Goal: Task Accomplishment & Management: Manage account settings

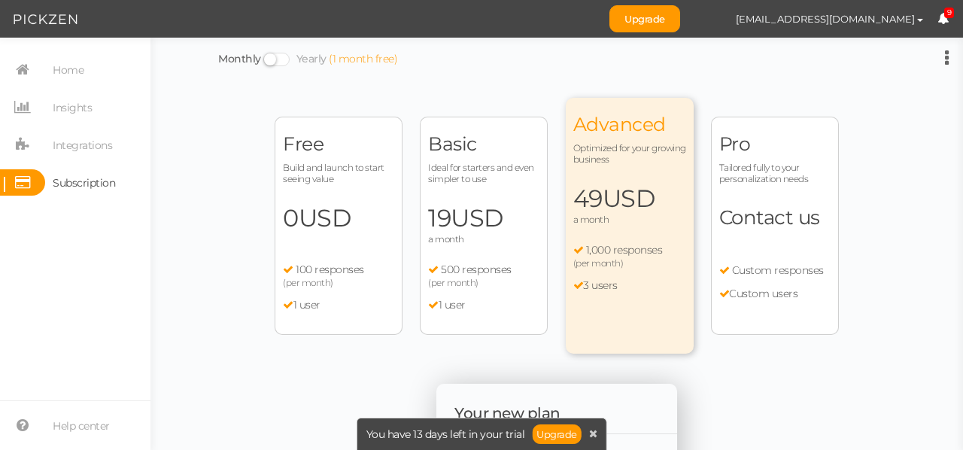
click at [342, 200] on div "Free Build and launch to start seeing value 0 USD a month 100 responses (per mo…" at bounding box center [339, 226] width 128 height 218
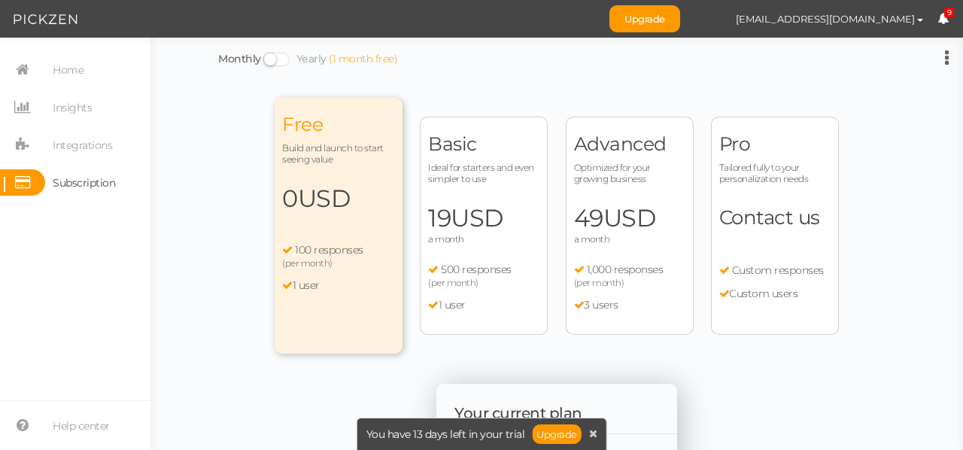
scroll to position [376, 0]
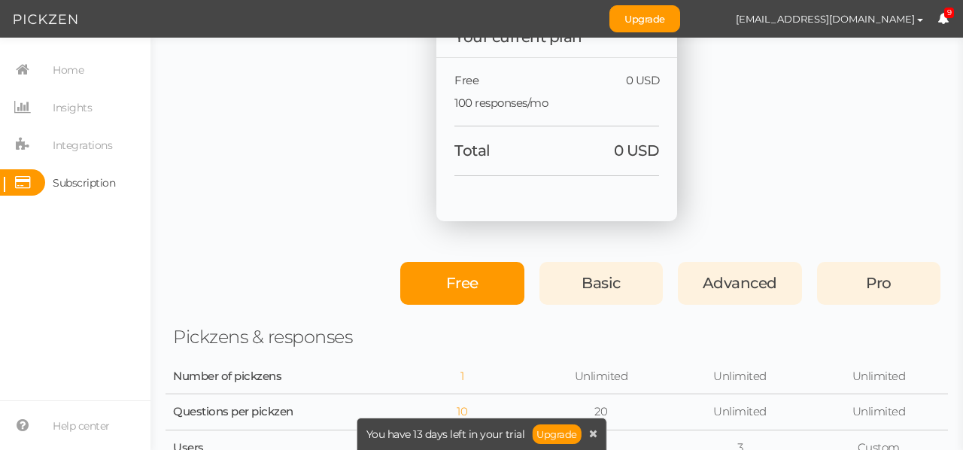
click at [466, 281] on span "Free" at bounding box center [462, 283] width 32 height 18
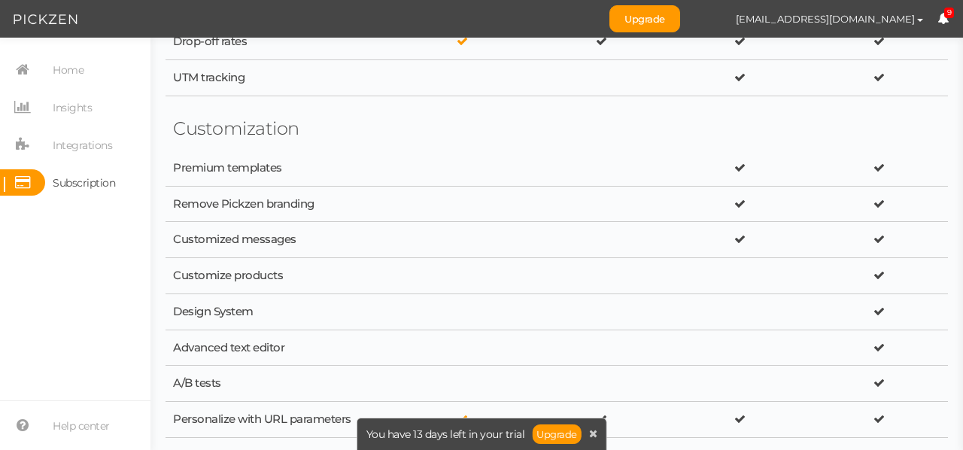
scroll to position [0, 0]
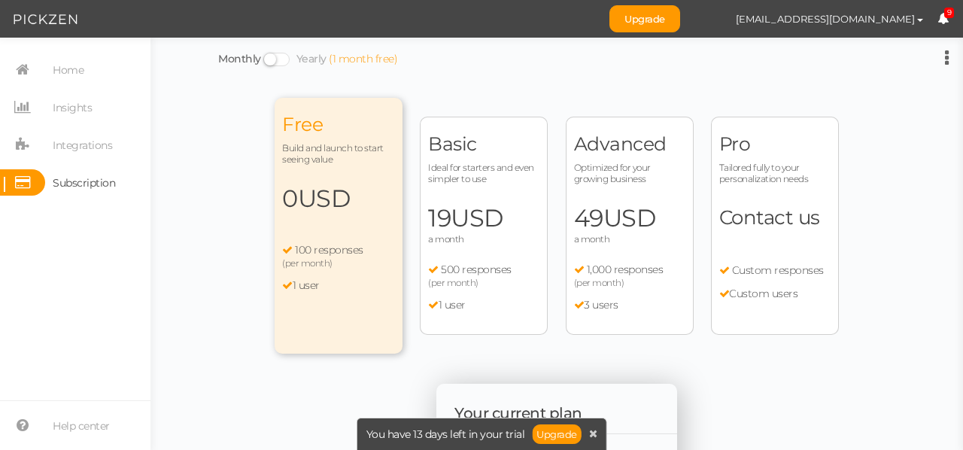
click at [945, 53] on icon at bounding box center [947, 58] width 4 height 18
click at [62, 64] on span "Home" at bounding box center [68, 70] width 31 height 24
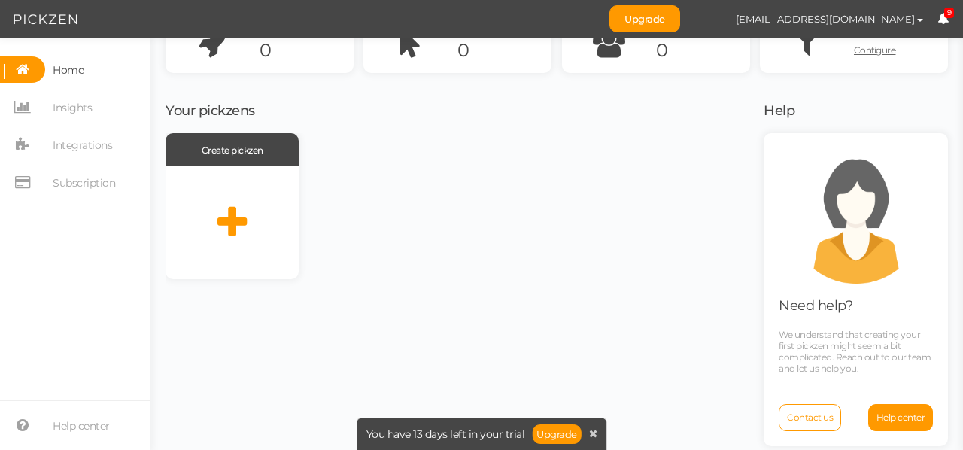
scroll to position [98, 0]
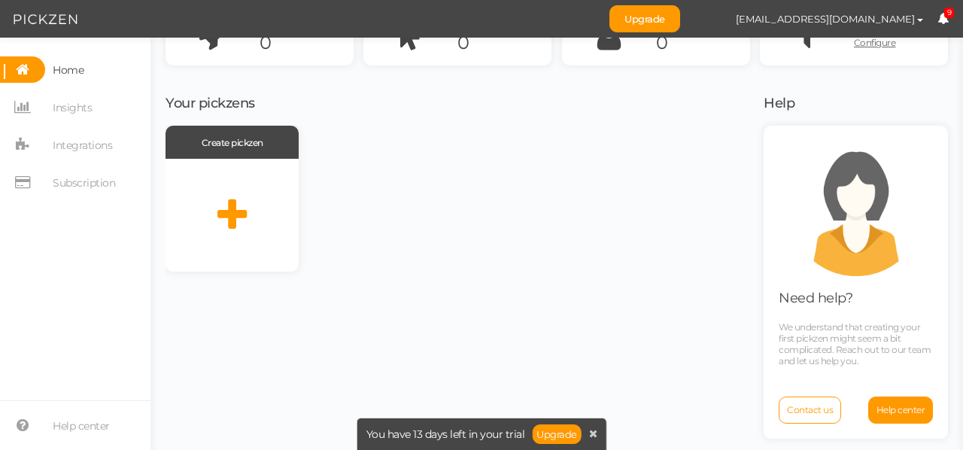
click at [70, 66] on span "Home" at bounding box center [68, 70] width 31 height 24
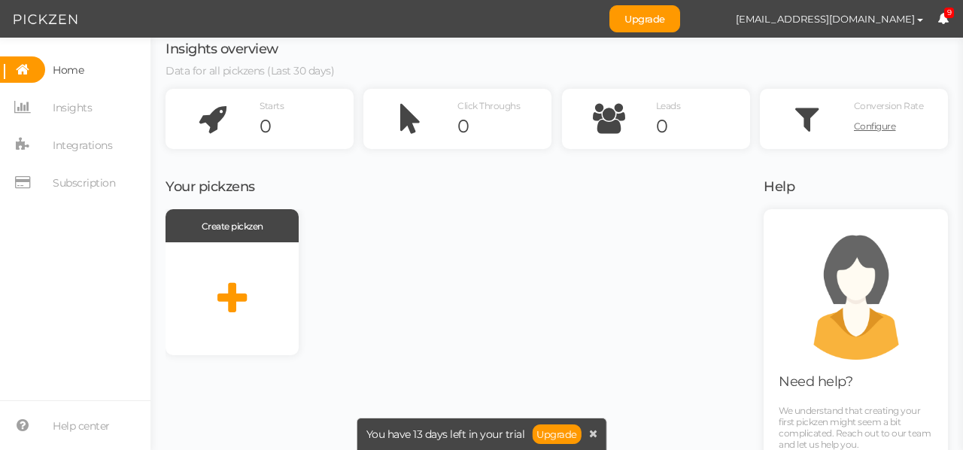
scroll to position [0, 0]
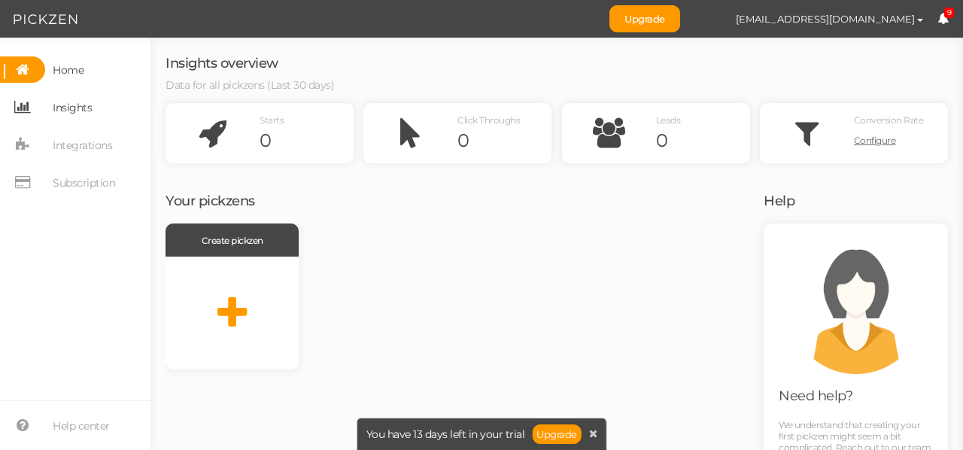
click at [66, 108] on span "Insights" at bounding box center [72, 108] width 39 height 24
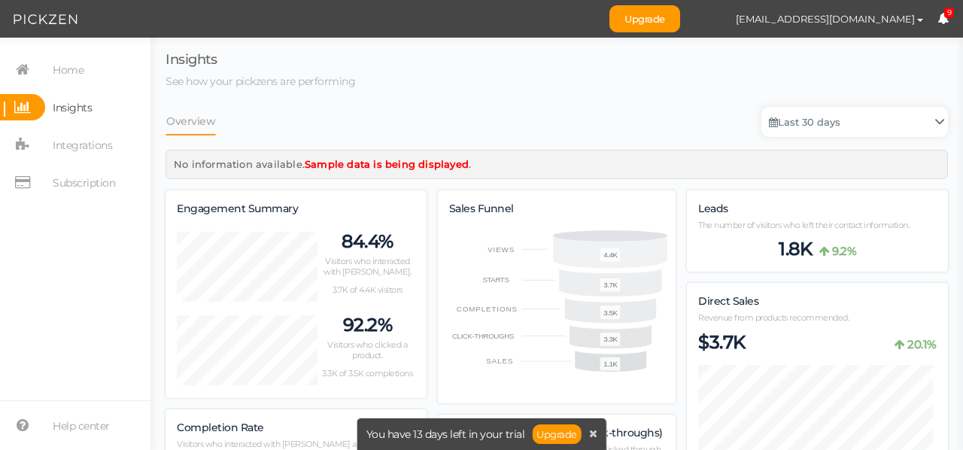
scroll to position [1681, 771]
click at [72, 144] on span "Integrations" at bounding box center [82, 145] width 59 height 24
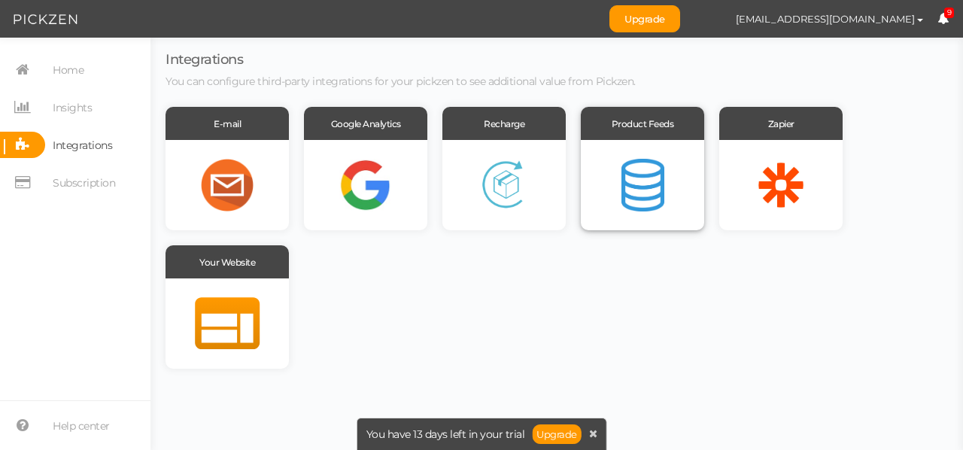
click at [658, 180] on div at bounding box center [642, 185] width 123 height 90
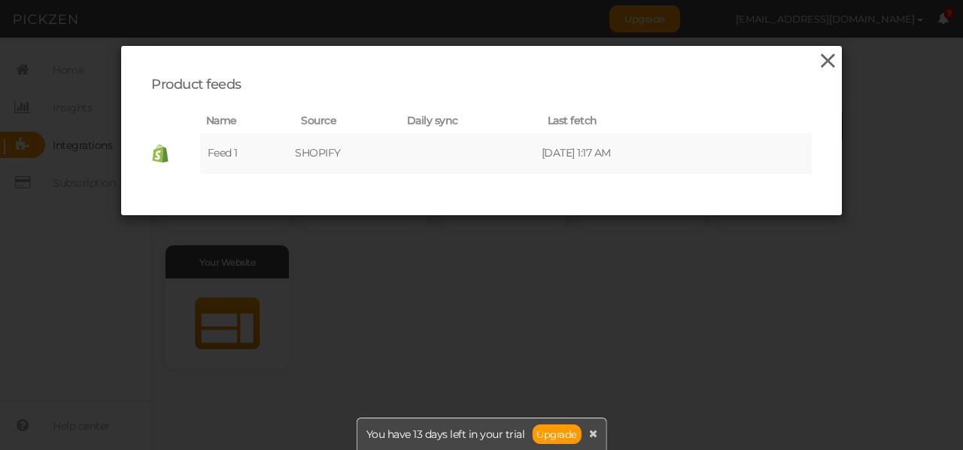
click at [817, 59] on icon at bounding box center [828, 61] width 22 height 23
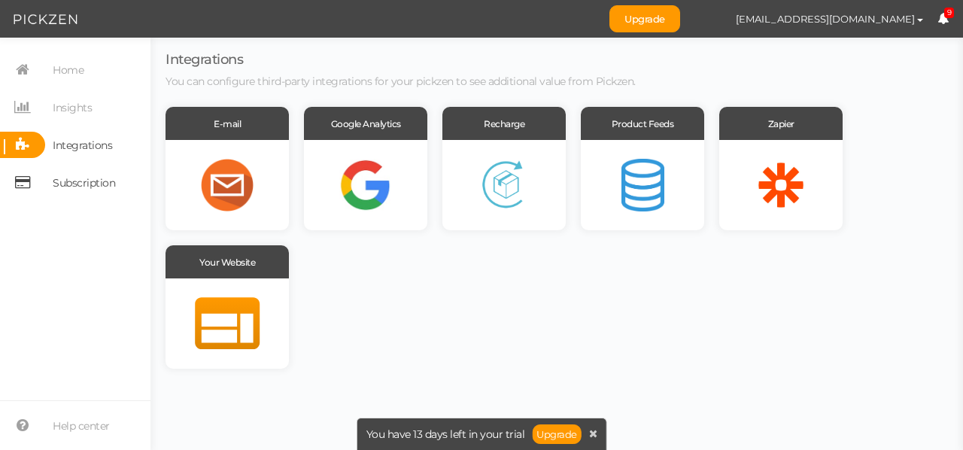
click at [68, 184] on span "Subscription" at bounding box center [84, 183] width 62 height 24
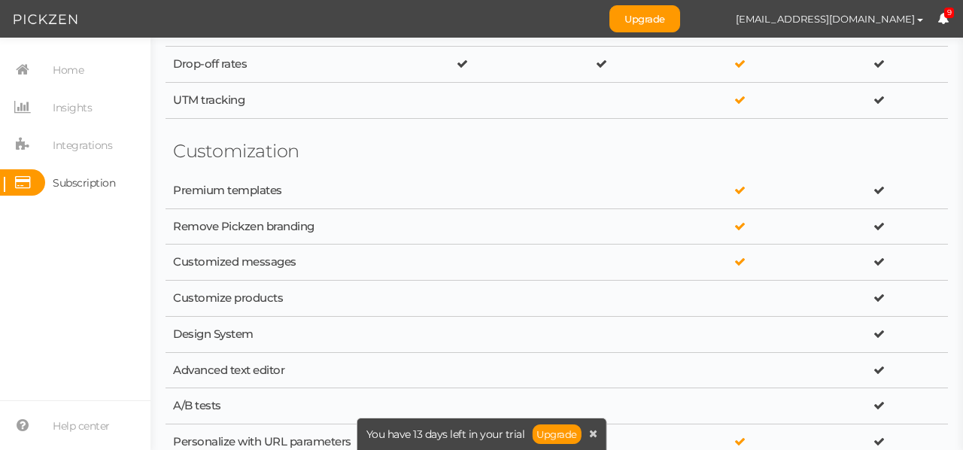
scroll to position [1504, 0]
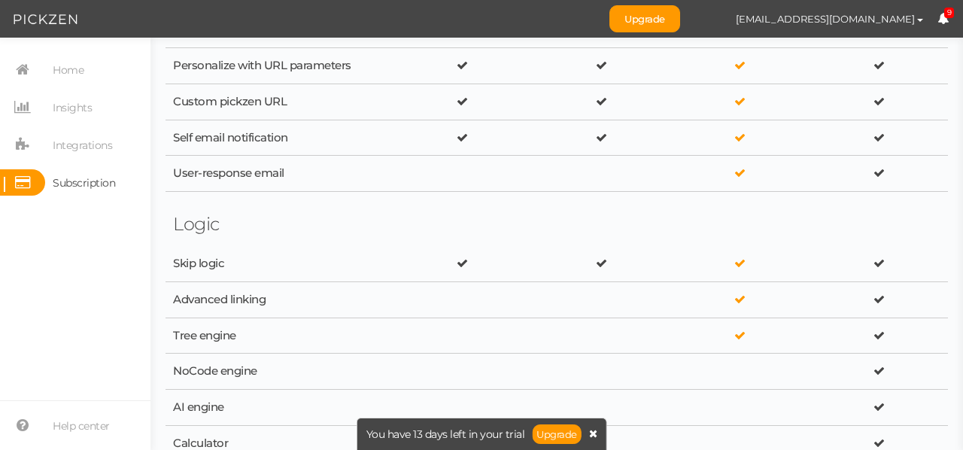
click at [591, 436] on icon at bounding box center [593, 433] width 8 height 11
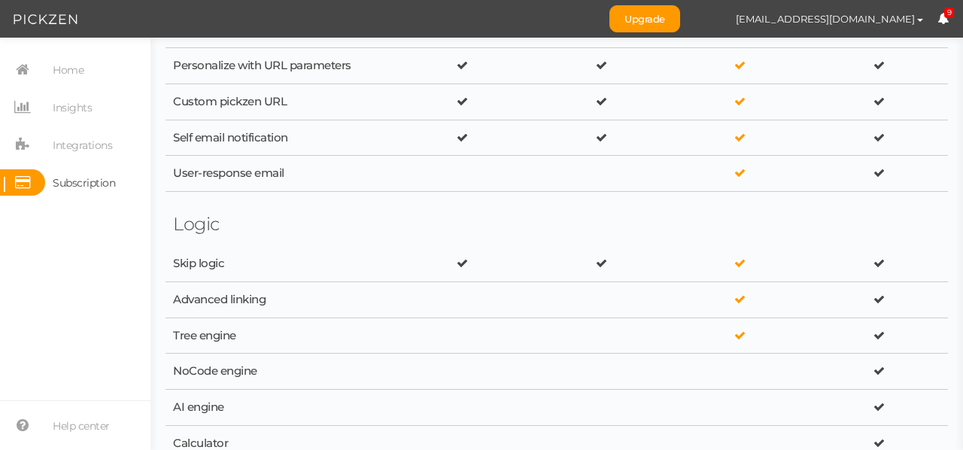
click at [28, 17] on img at bounding box center [46, 20] width 64 height 18
